Goal: Navigation & Orientation: Find specific page/section

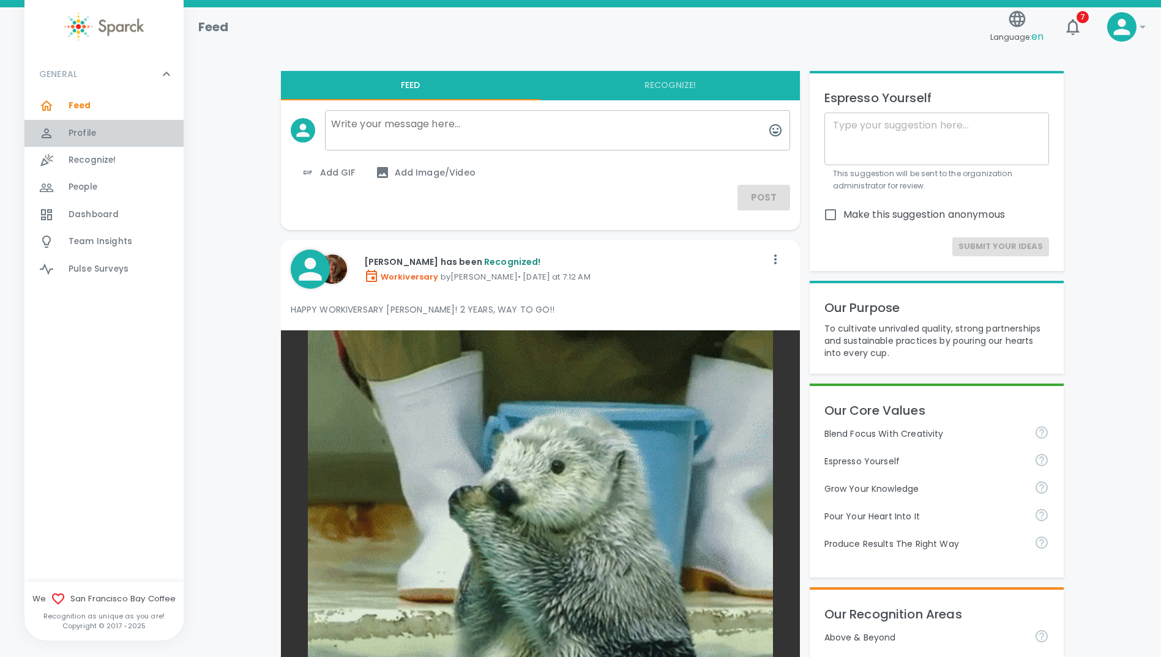
click at [88, 133] on span "Profile" at bounding box center [83, 133] width 28 height 12
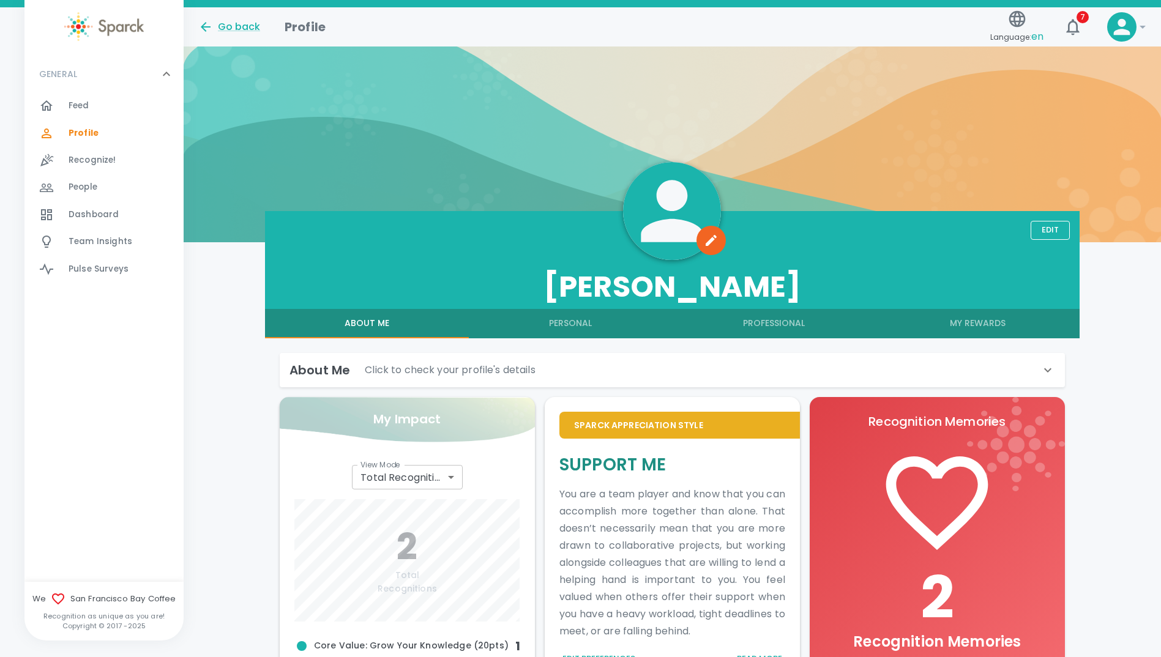
click at [83, 102] on span "Feed" at bounding box center [79, 106] width 21 height 12
